Goal: Navigation & Orientation: Find specific page/section

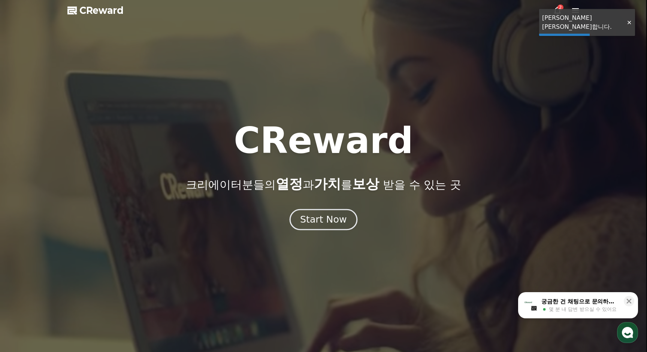
click at [331, 219] on div "Start Now" at bounding box center [323, 219] width 46 height 13
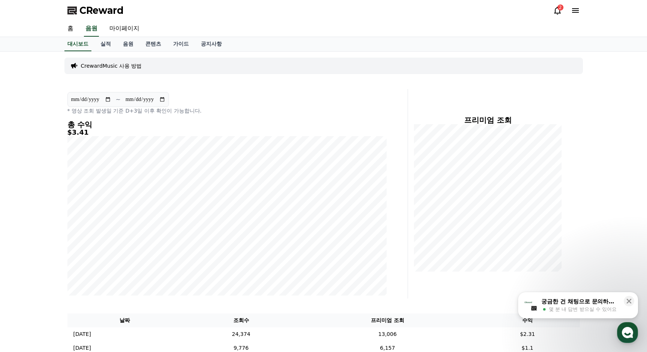
click at [562, 13] on div "2" at bounding box center [566, 10] width 27 height 9
click at [555, 13] on icon at bounding box center [557, 11] width 7 height 8
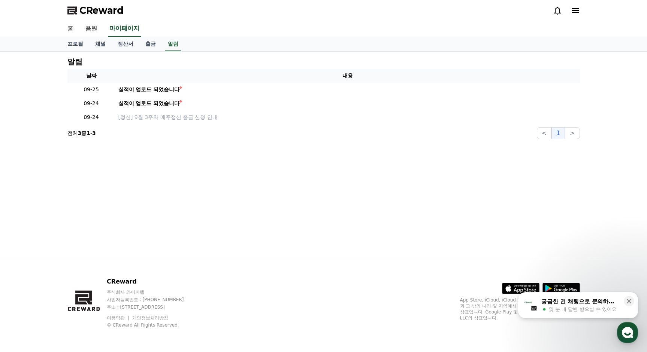
click at [554, 12] on icon at bounding box center [557, 10] width 9 height 9
click at [554, 9] on icon at bounding box center [557, 10] width 9 height 9
drag, startPoint x: 557, startPoint y: 4, endPoint x: 534, endPoint y: 13, distance: 24.6
click at [555, 9] on div "CReward" at bounding box center [323, 10] width 524 height 21
drag, startPoint x: 149, startPoint y: 23, endPoint x: 127, endPoint y: 36, distance: 25.1
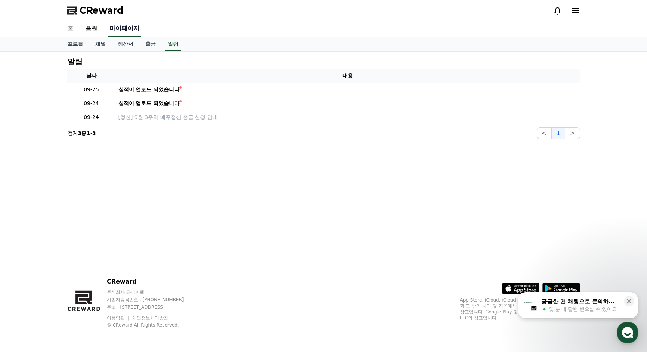
click at [148, 24] on div "홈 음원 마이페이지" at bounding box center [323, 29] width 524 height 16
click at [74, 42] on link "프로필" at bounding box center [75, 44] width 28 height 14
select select "**********"
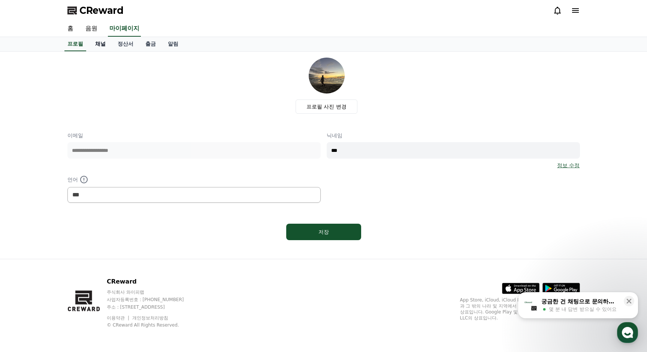
click at [106, 48] on link "채널" at bounding box center [100, 44] width 22 height 14
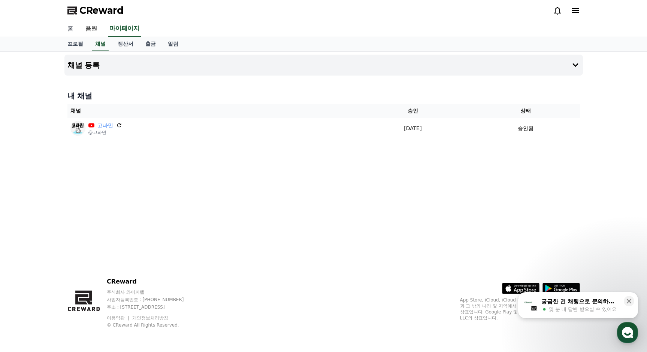
click at [72, 32] on link "홈" at bounding box center [70, 29] width 18 height 16
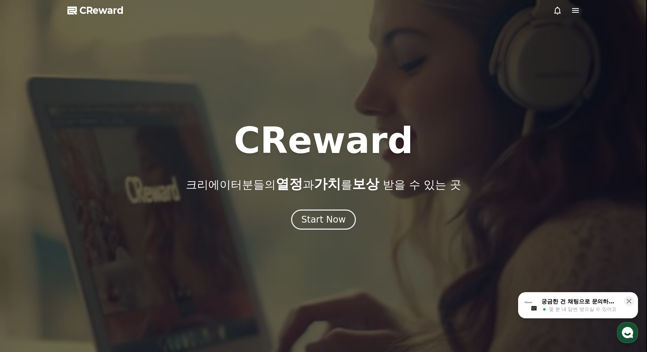
click at [334, 230] on div at bounding box center [323, 176] width 647 height 352
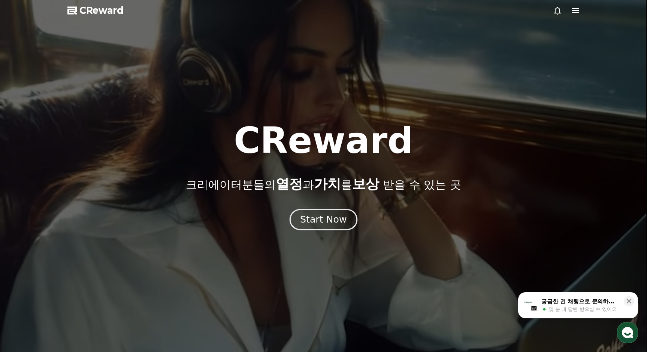
click at [333, 220] on div "Start Now" at bounding box center [323, 219] width 46 height 13
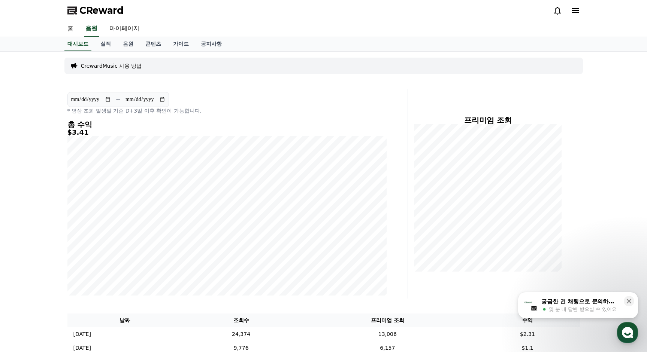
click at [11, 162] on div "**********" at bounding box center [323, 207] width 647 height 310
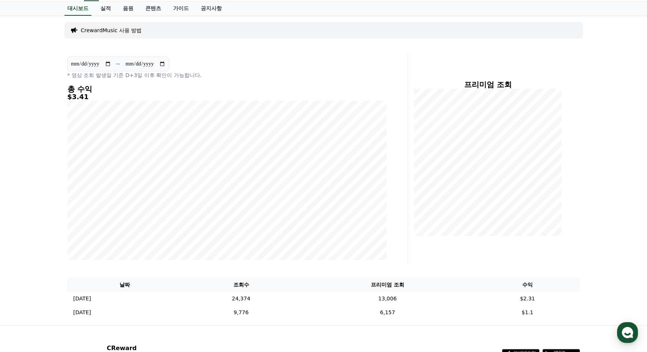
scroll to position [27, 0]
